Goal: Check status: Check status

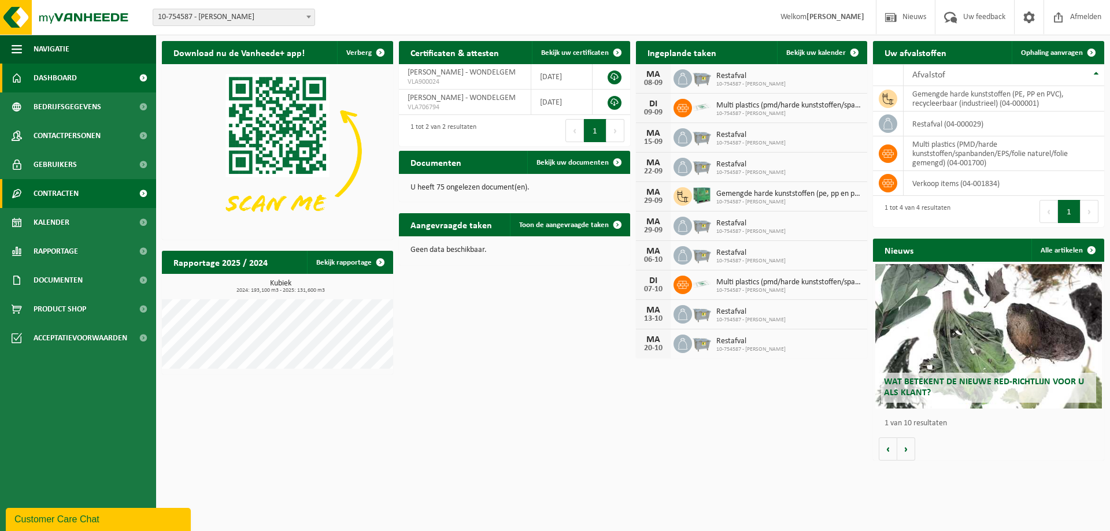
click at [69, 198] on span "Contracten" at bounding box center [56, 193] width 45 height 29
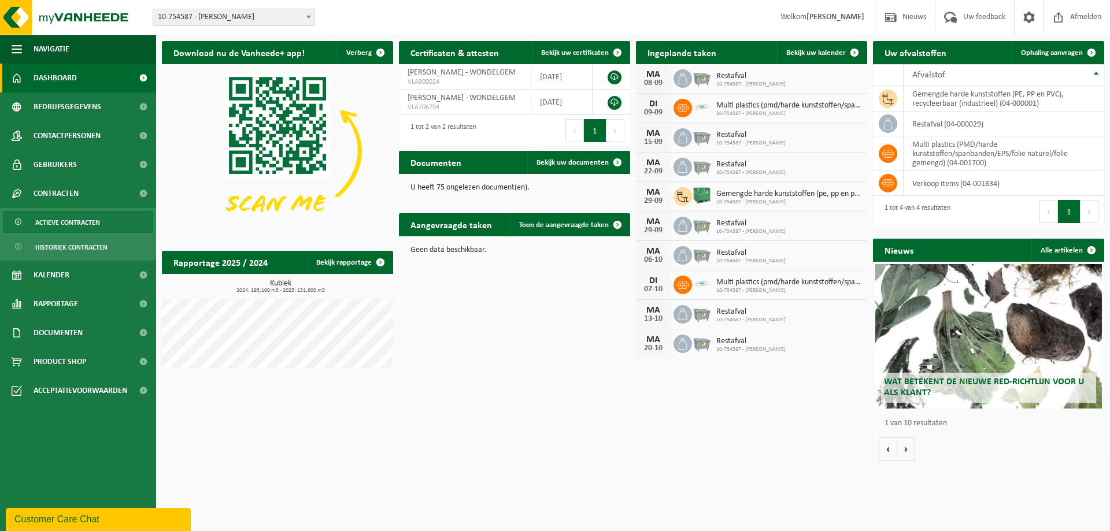
click at [66, 222] on span "Actieve contracten" at bounding box center [67, 223] width 65 height 22
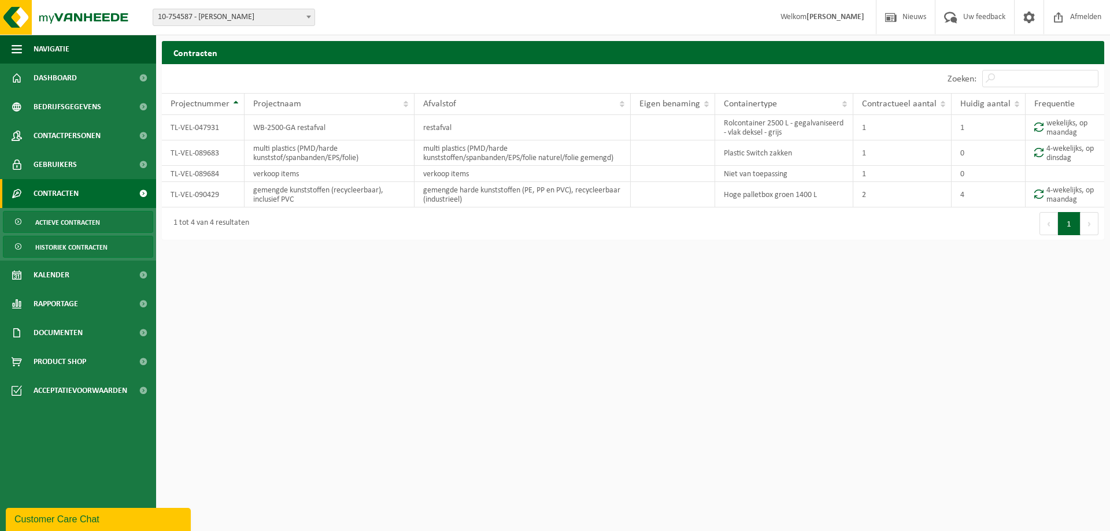
click at [54, 254] on span "Historiek contracten" at bounding box center [71, 247] width 72 height 22
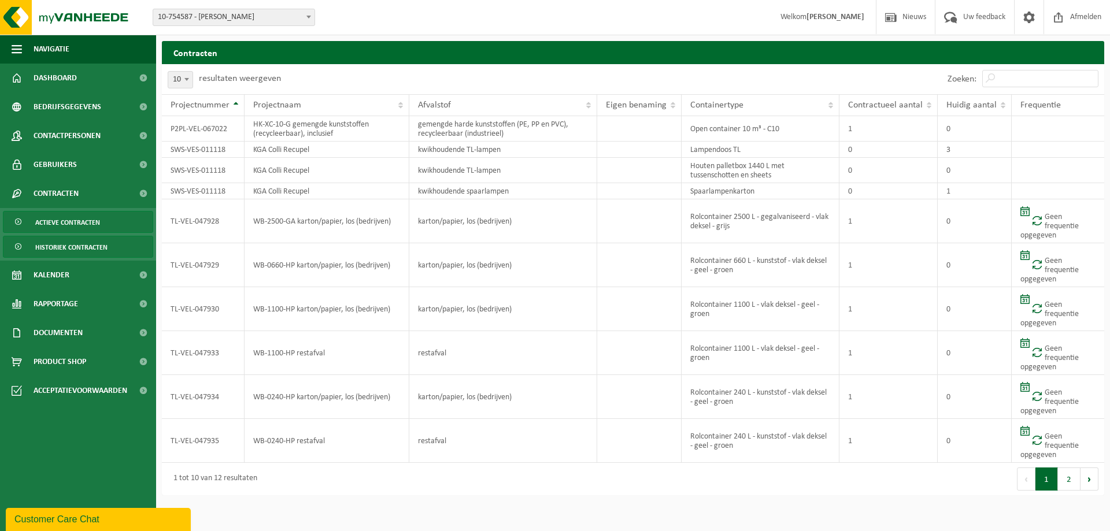
click at [66, 230] on span "Actieve contracten" at bounding box center [67, 223] width 65 height 22
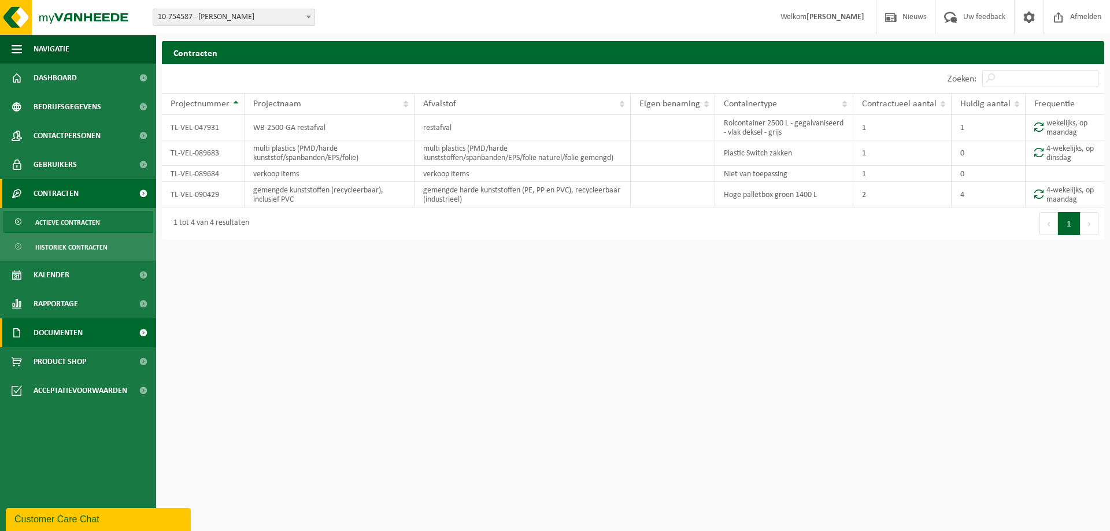
click at [72, 327] on span "Documenten" at bounding box center [58, 333] width 49 height 29
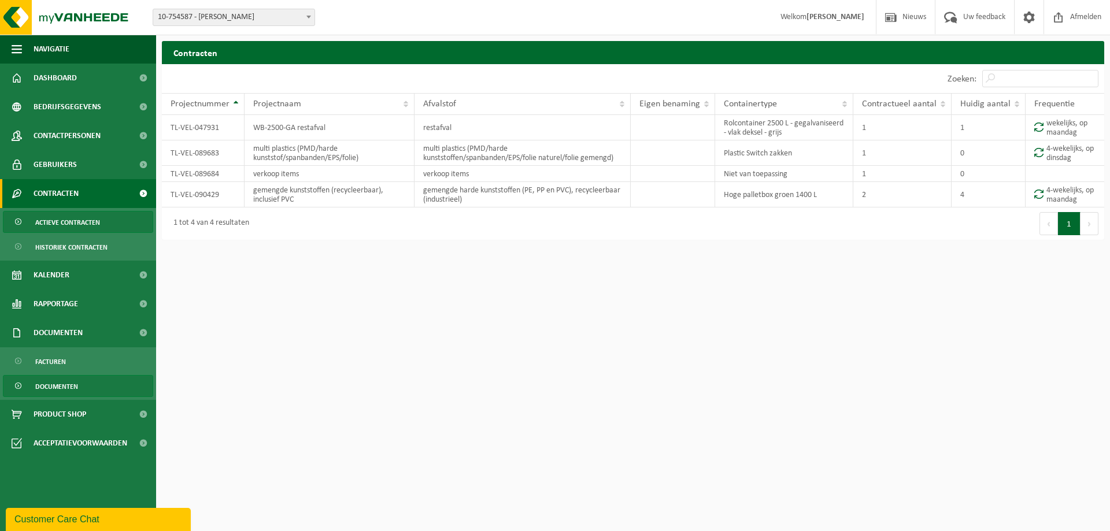
click at [59, 384] on span "Documenten" at bounding box center [56, 387] width 43 height 22
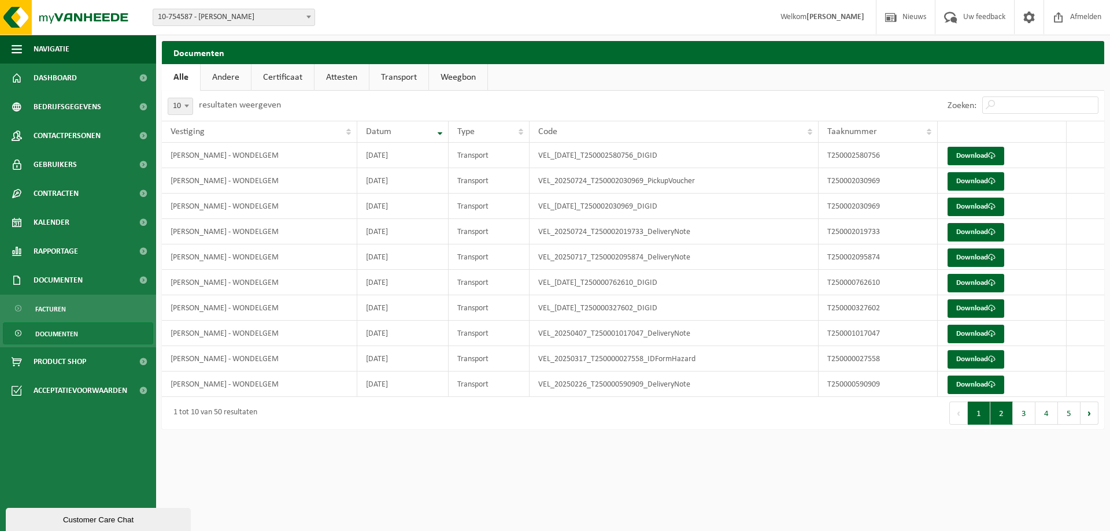
click at [1002, 419] on button "2" at bounding box center [1001, 413] width 23 height 23
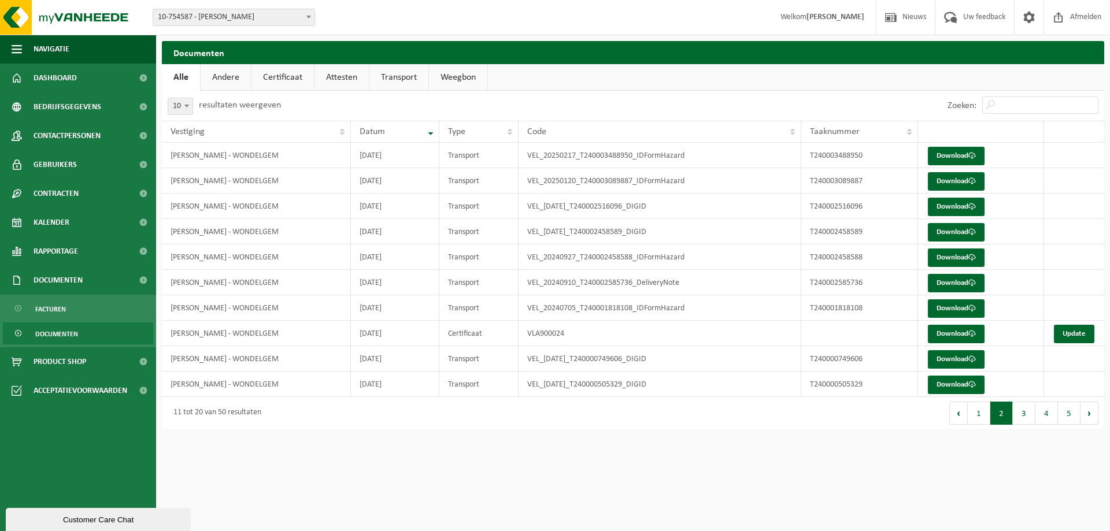
click at [232, 74] on link "Andere" at bounding box center [226, 77] width 50 height 27
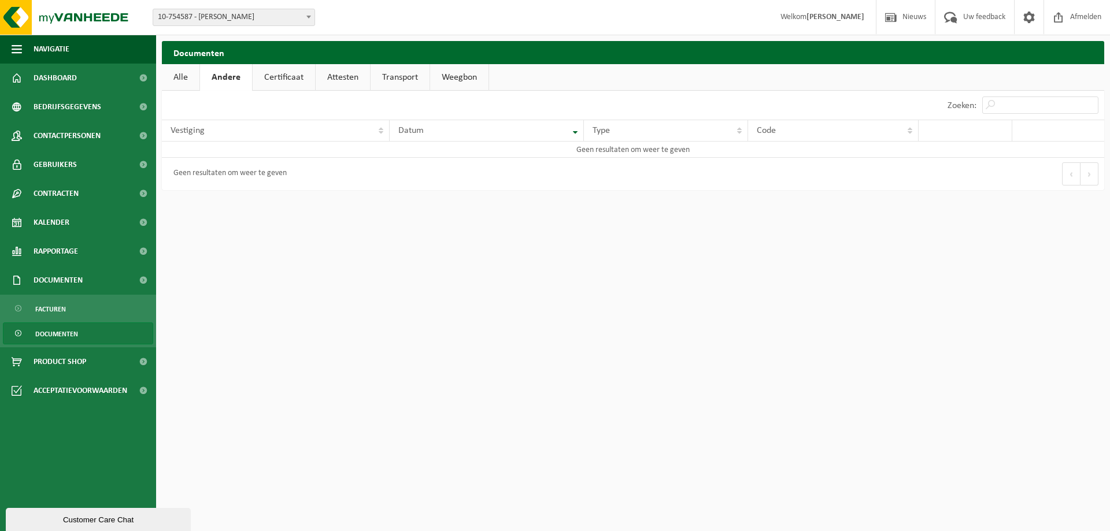
click at [282, 77] on link "Certificaat" at bounding box center [284, 77] width 62 height 27
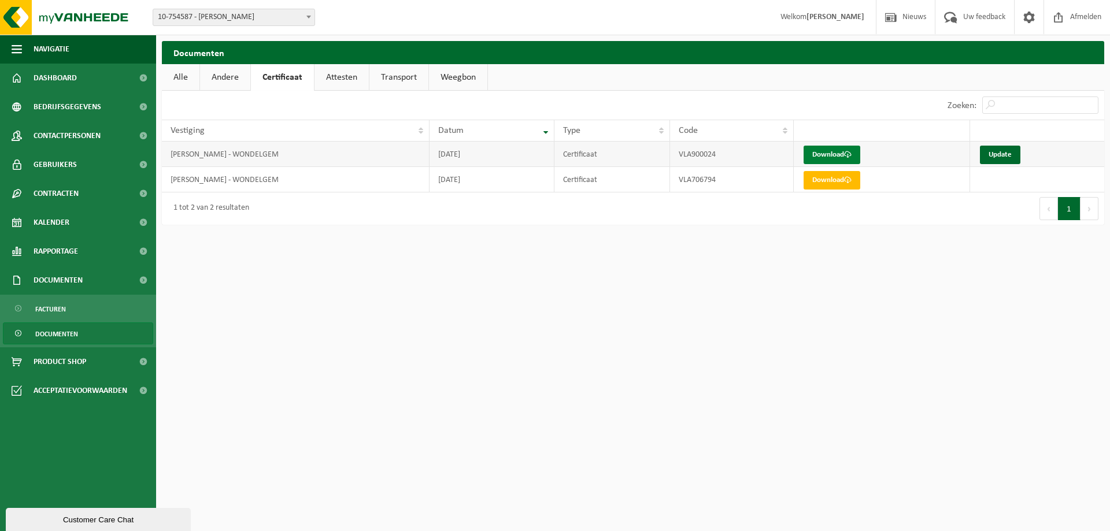
click at [840, 156] on link "Download" at bounding box center [832, 155] width 57 height 19
click at [346, 80] on link "Attesten" at bounding box center [342, 77] width 54 height 27
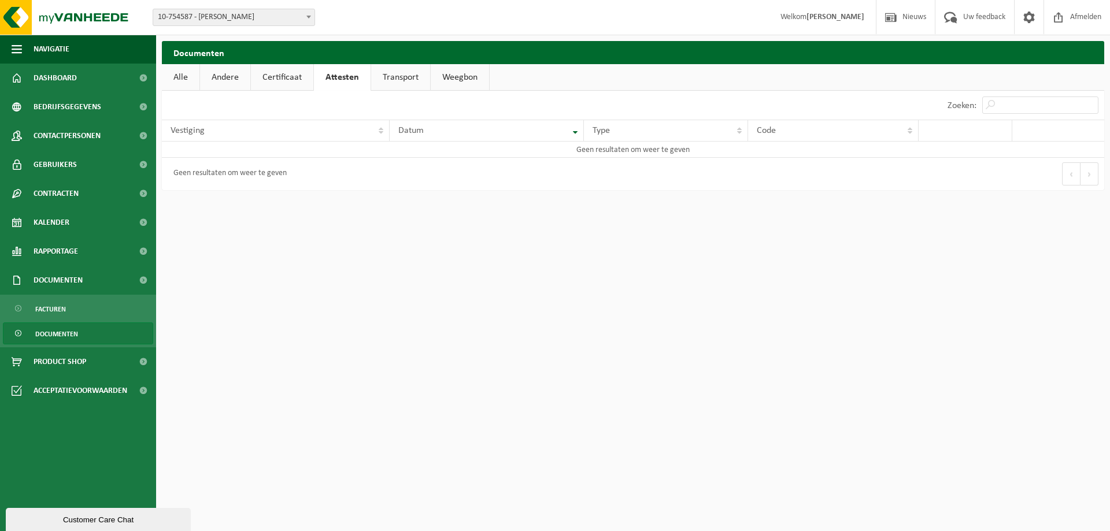
click at [402, 78] on link "Transport" at bounding box center [400, 77] width 59 height 27
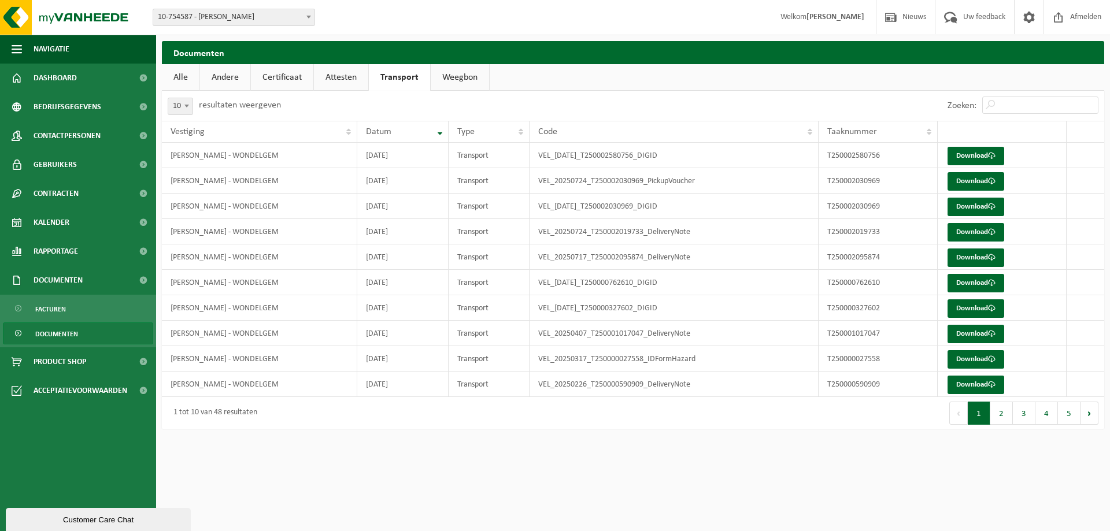
click at [469, 80] on link "Weegbon" at bounding box center [460, 77] width 58 height 27
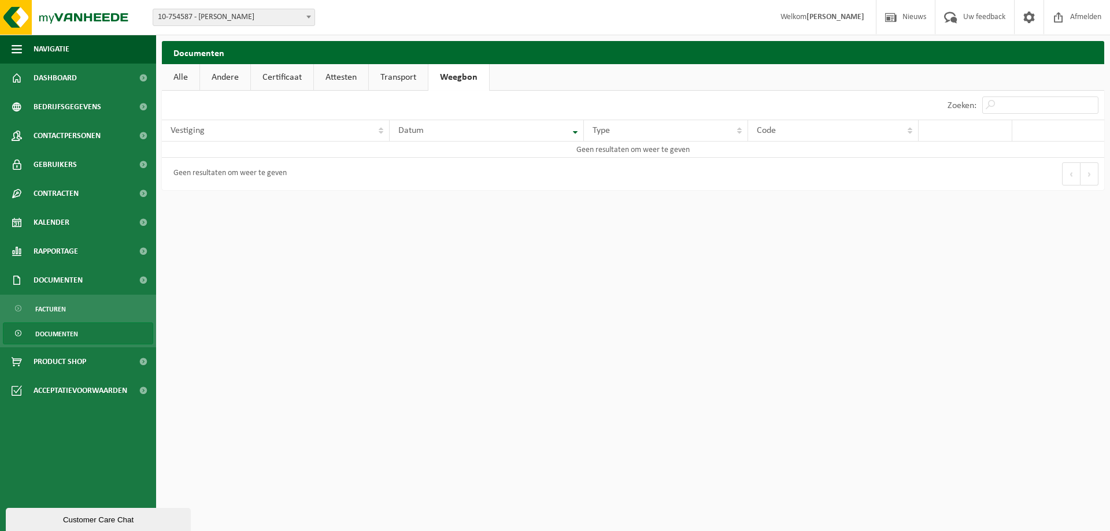
click at [187, 83] on link "Alle" at bounding box center [181, 77] width 38 height 27
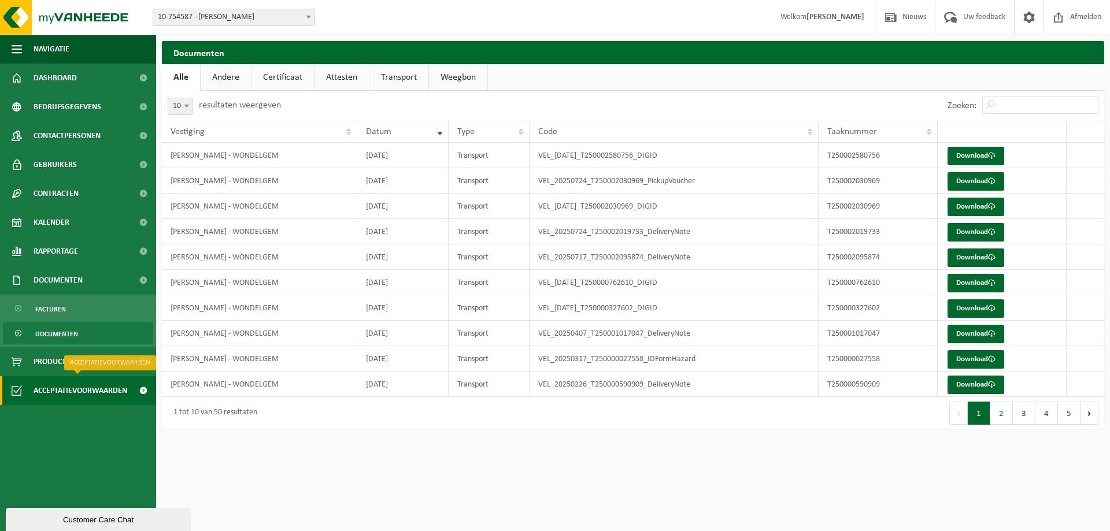
click at [76, 401] on span "Acceptatievoorwaarden" at bounding box center [81, 390] width 94 height 29
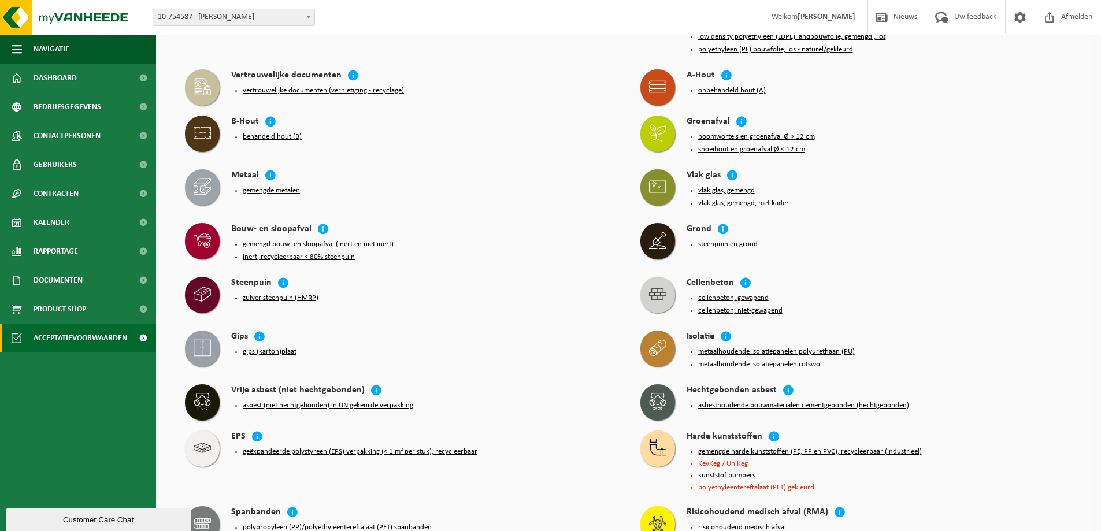
scroll to position [72, 0]
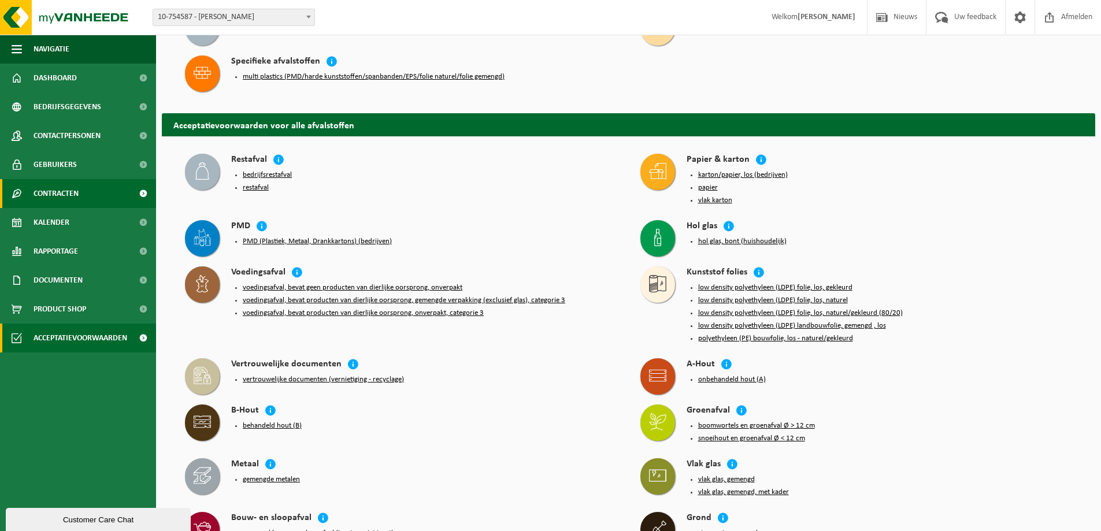
click at [54, 197] on span "Contracten" at bounding box center [56, 193] width 45 height 29
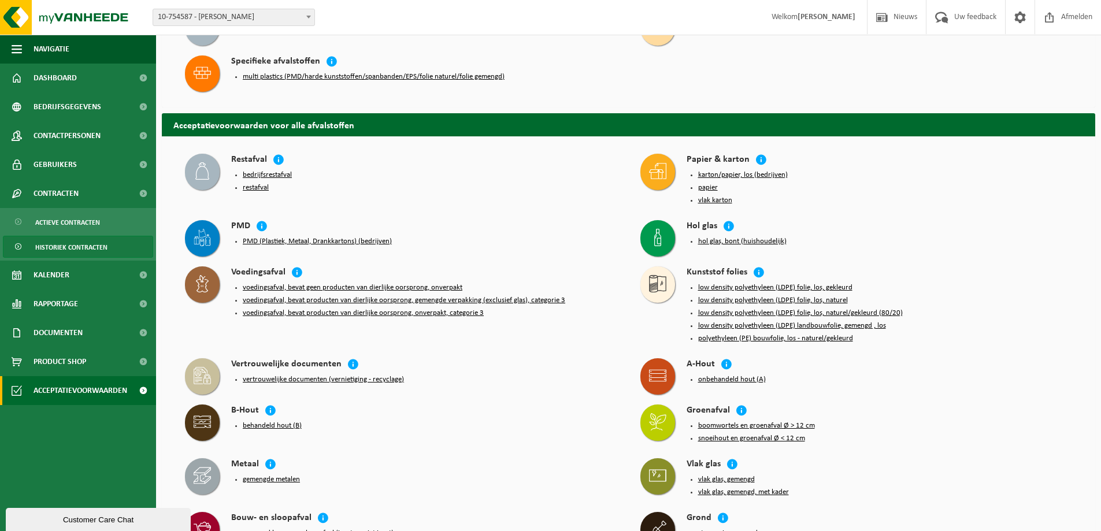
click at [46, 249] on span "Historiek contracten" at bounding box center [71, 247] width 72 height 22
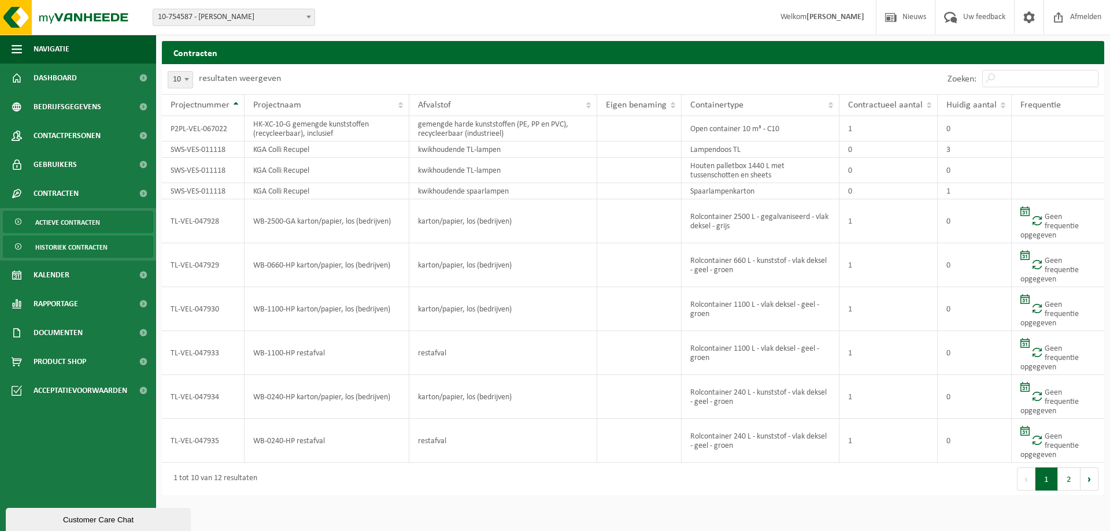
click at [51, 220] on span "Actieve contracten" at bounding box center [67, 223] width 65 height 22
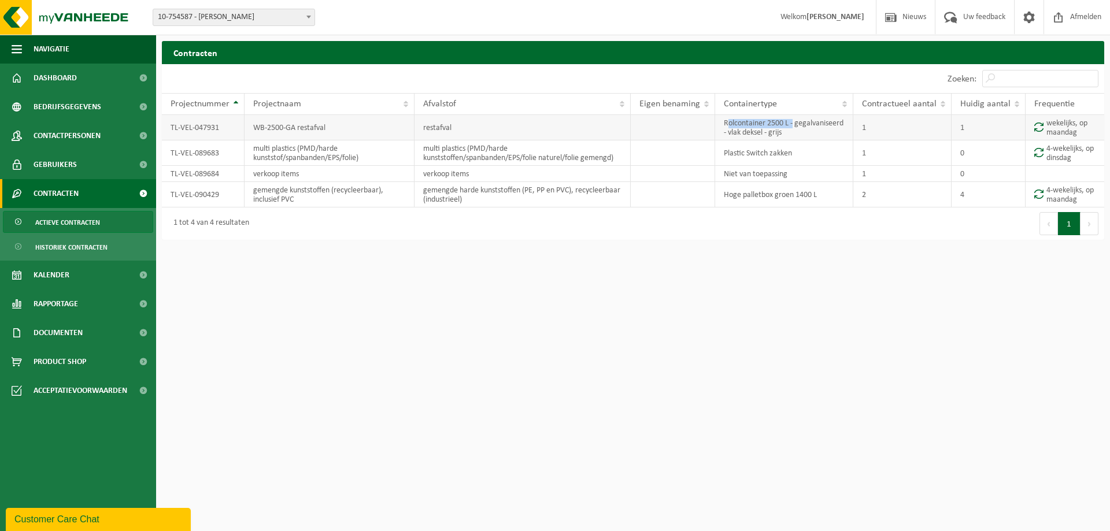
drag, startPoint x: 728, startPoint y: 124, endPoint x: 794, endPoint y: 119, distance: 66.7
click at [794, 119] on td "Rolcontainer 2500 L - gegalvaniseerd - vlak deksel - grijs" at bounding box center [784, 127] width 138 height 25
click at [793, 134] on td "Rolcontainer 2500 L - gegalvaniseerd - vlak deksel - grijs" at bounding box center [784, 127] width 138 height 25
drag, startPoint x: 793, startPoint y: 134, endPoint x: 705, endPoint y: 123, distance: 88.6
click at [705, 123] on tr "TL-VEL-047931 WB-2500-GA restafval restafval Rolcontainer 2500 L - gegalvanisee…" at bounding box center [633, 127] width 942 height 25
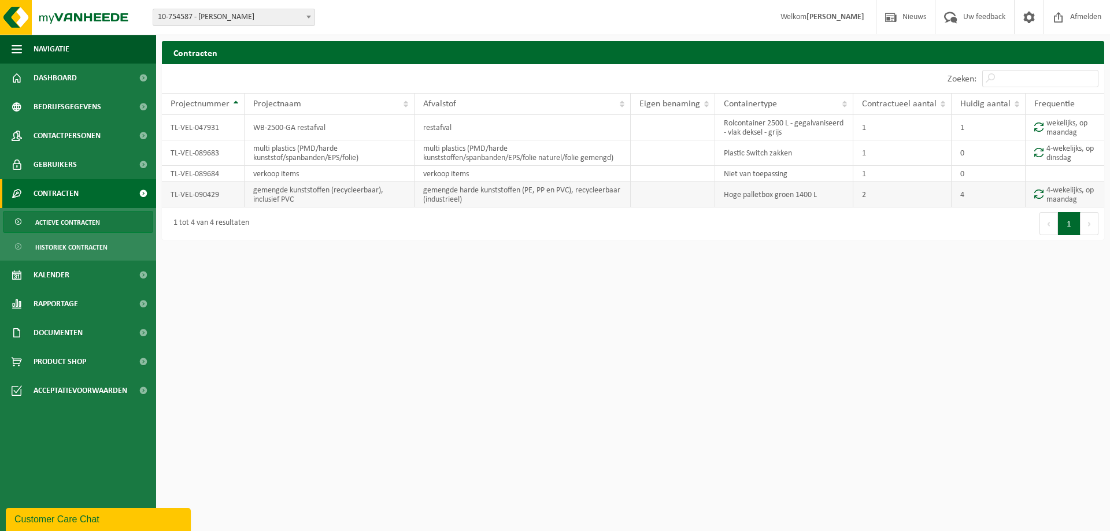
click at [858, 197] on td "2" at bounding box center [902, 194] width 98 height 25
drag, startPoint x: 830, startPoint y: 193, endPoint x: 693, endPoint y: 204, distance: 138.0
click at [693, 204] on tr "TL-VEL-090429 gemengde kunststoffen (recycleerbaar), inclusief PVC gemengde har…" at bounding box center [633, 194] width 942 height 25
click at [780, 212] on div "Eerste Vorige 1 Volgende Laatste" at bounding box center [868, 224] width 471 height 32
drag, startPoint x: 821, startPoint y: 199, endPoint x: 607, endPoint y: 186, distance: 214.3
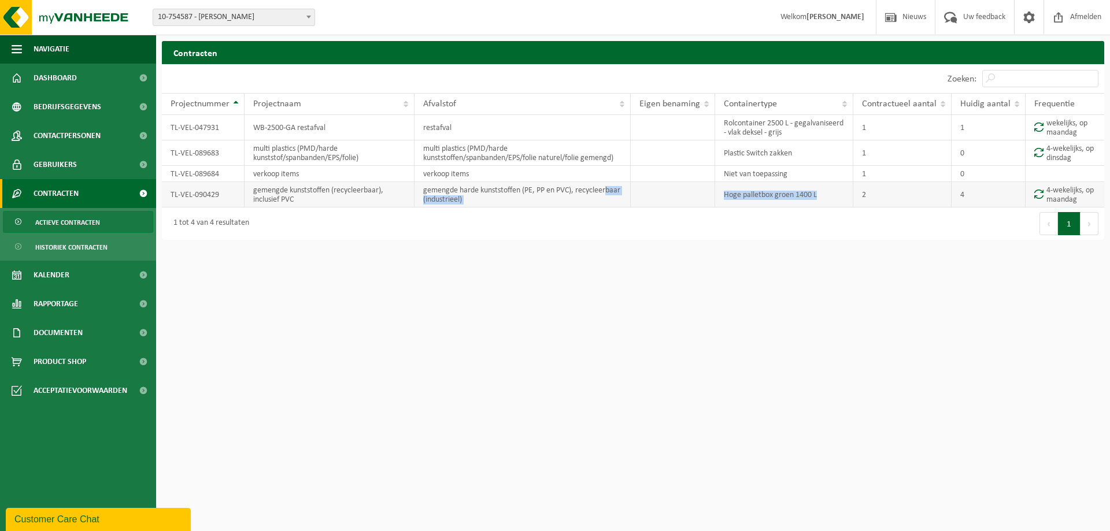
click at [607, 186] on tr "TL-VEL-090429 gemengde kunststoffen (recycleerbaar), inclusief PVC gemengde har…" at bounding box center [633, 194] width 942 height 25
click at [804, 238] on div "Eerste Vorige 1 Volgende Laatste" at bounding box center [868, 224] width 471 height 32
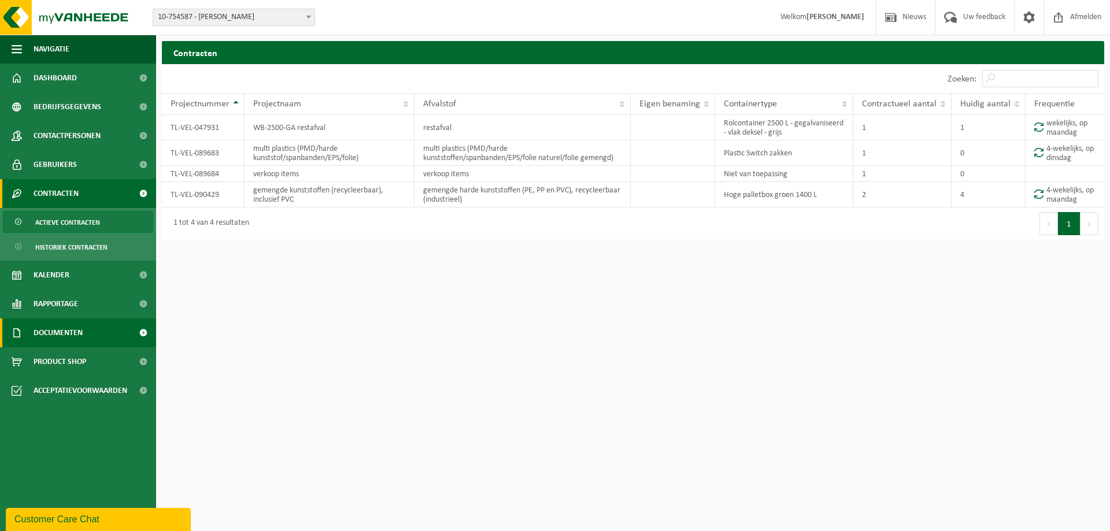
click at [80, 330] on span "Documenten" at bounding box center [58, 333] width 49 height 29
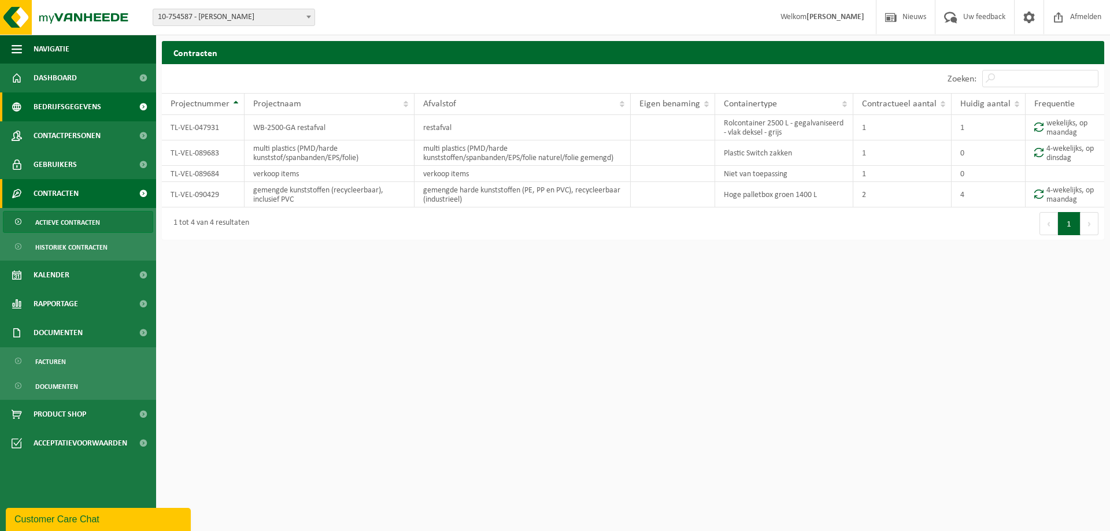
click at [54, 109] on span "Bedrijfsgegevens" at bounding box center [68, 107] width 68 height 29
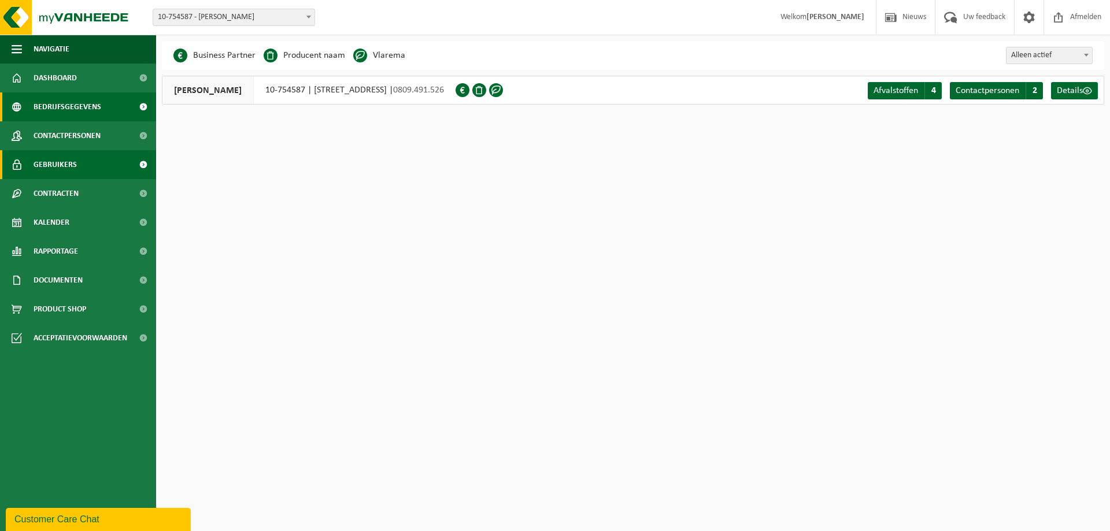
click at [51, 155] on span "Gebruikers" at bounding box center [55, 164] width 43 height 29
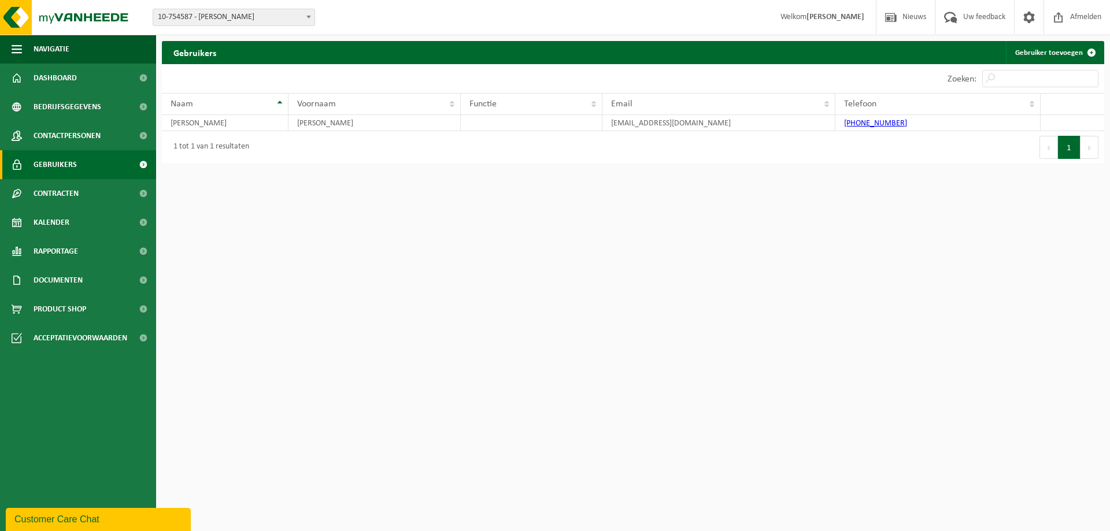
click at [46, 202] on span "Contracten" at bounding box center [56, 193] width 45 height 29
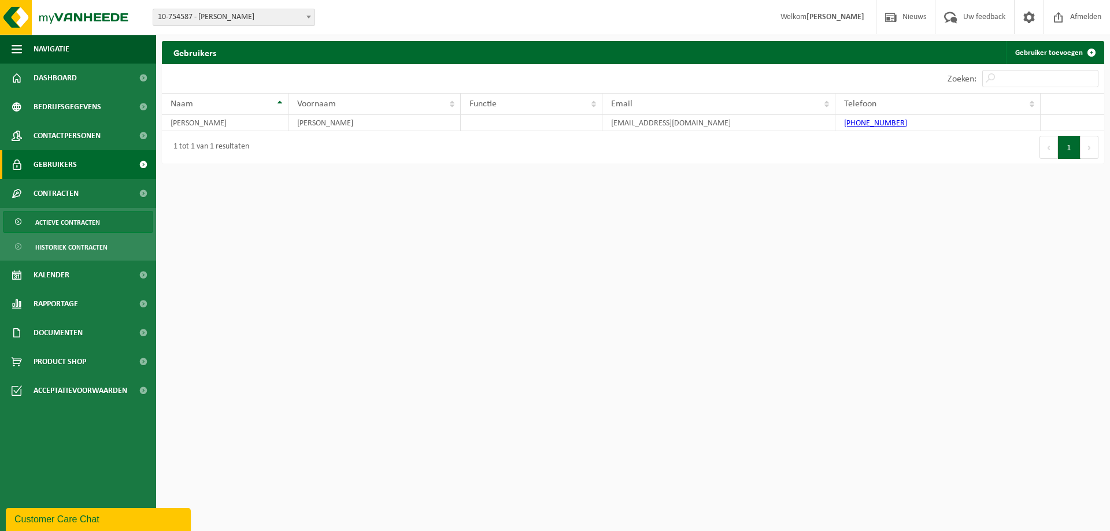
click at [48, 225] on span "Actieve contracten" at bounding box center [67, 223] width 65 height 22
